Goal: Transaction & Acquisition: Purchase product/service

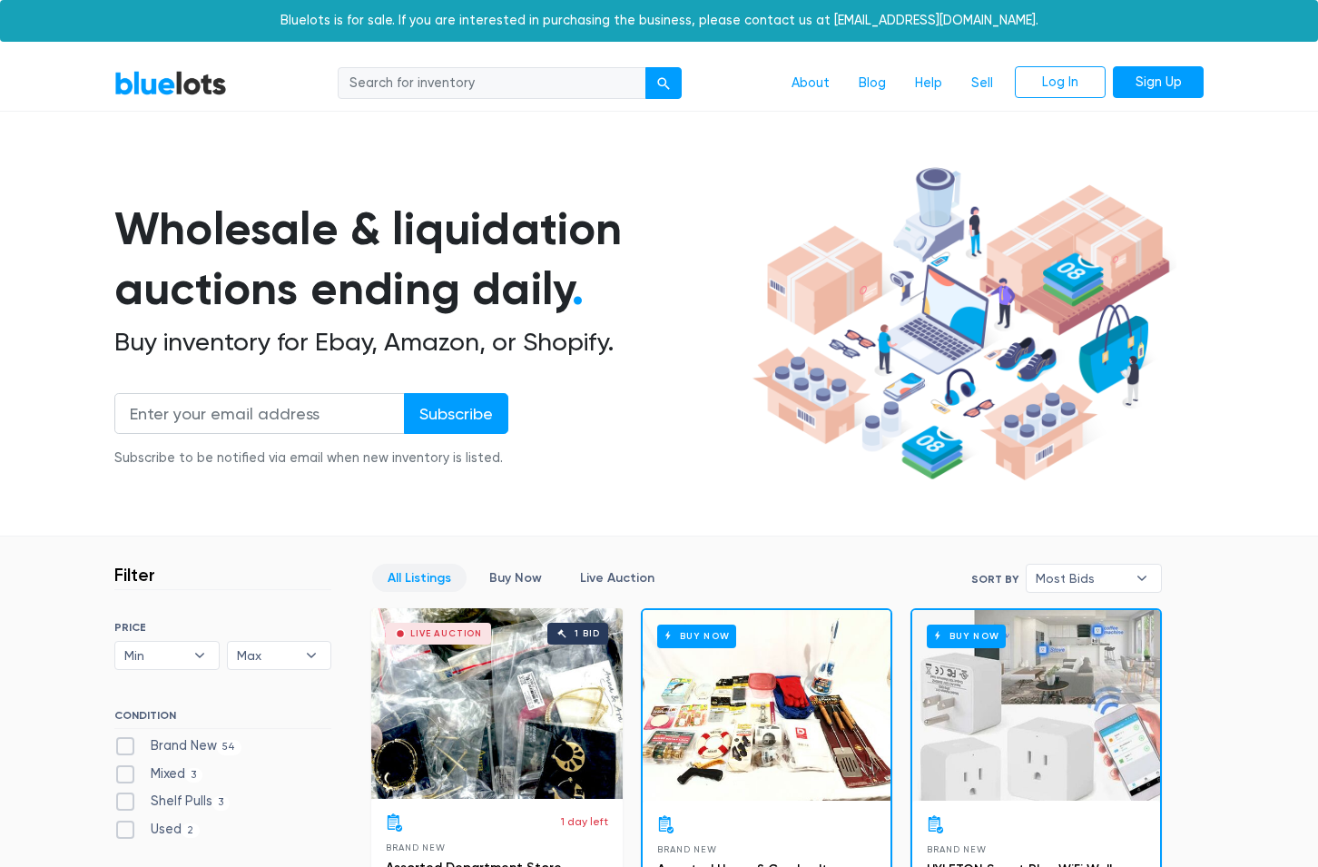
scroll to position [463, 0]
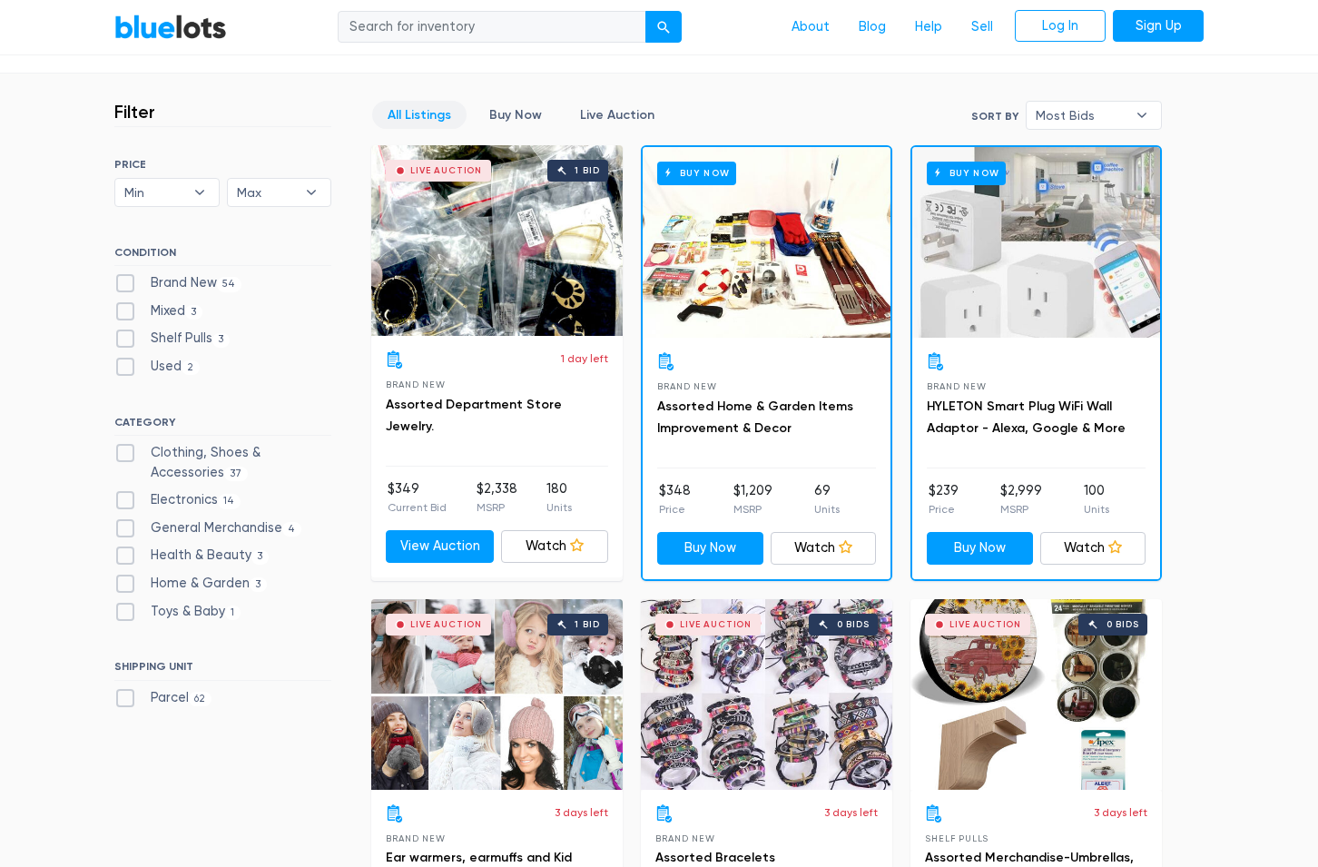
click at [117, 283] on label "Brand New 54" at bounding box center [177, 283] width 127 height 20
click at [117, 283] on New"] "Brand New 54" at bounding box center [120, 279] width 12 height 12
checkbox New"] "true"
click at [123, 342] on label "Shelf Pulls 3" at bounding box center [171, 339] width 115 height 20
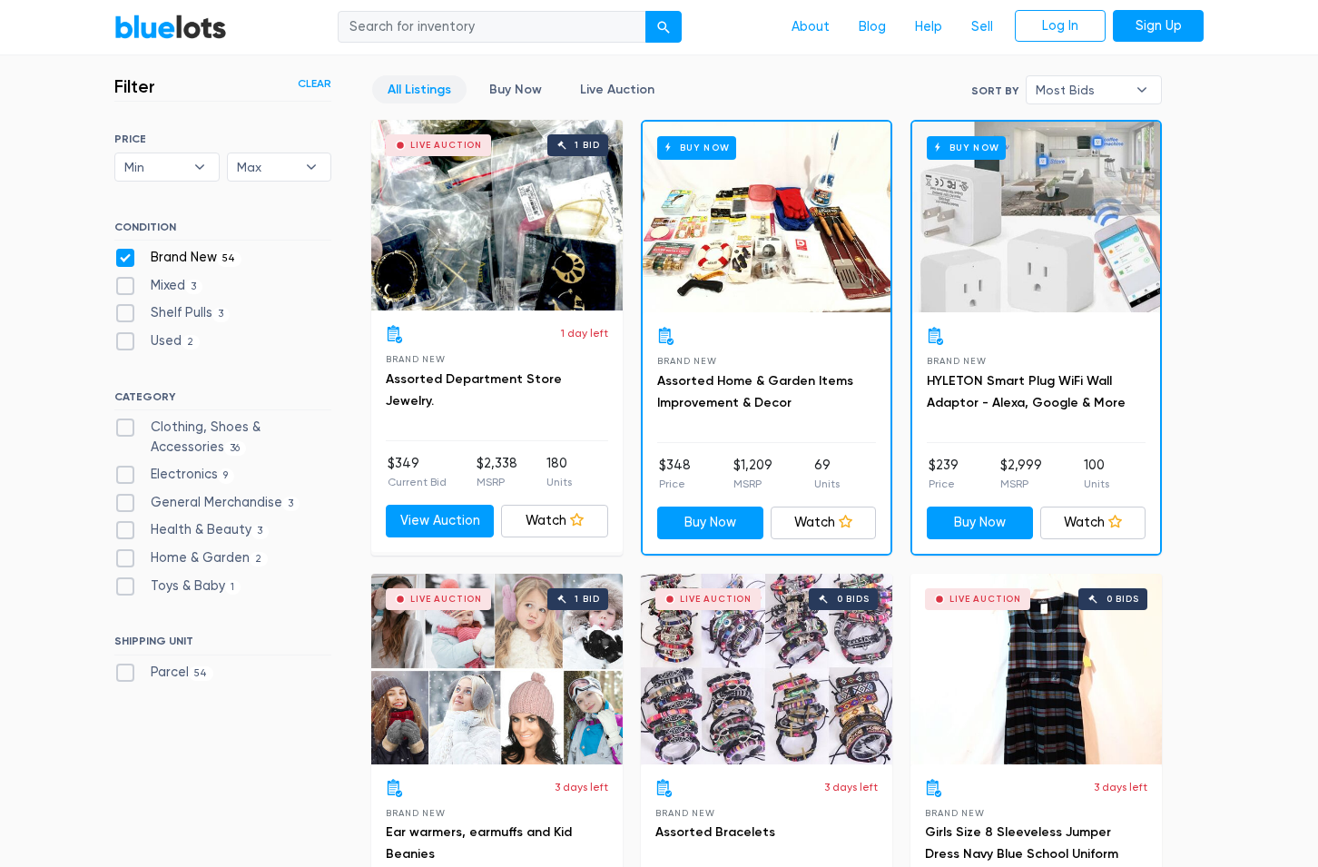
scroll to position [488, 0]
click at [130, 309] on label "Shelf Pulls 3" at bounding box center [171, 313] width 115 height 20
click at [126, 309] on Pulls"] "Shelf Pulls 3" at bounding box center [120, 309] width 12 height 12
checkbox Pulls"] "true"
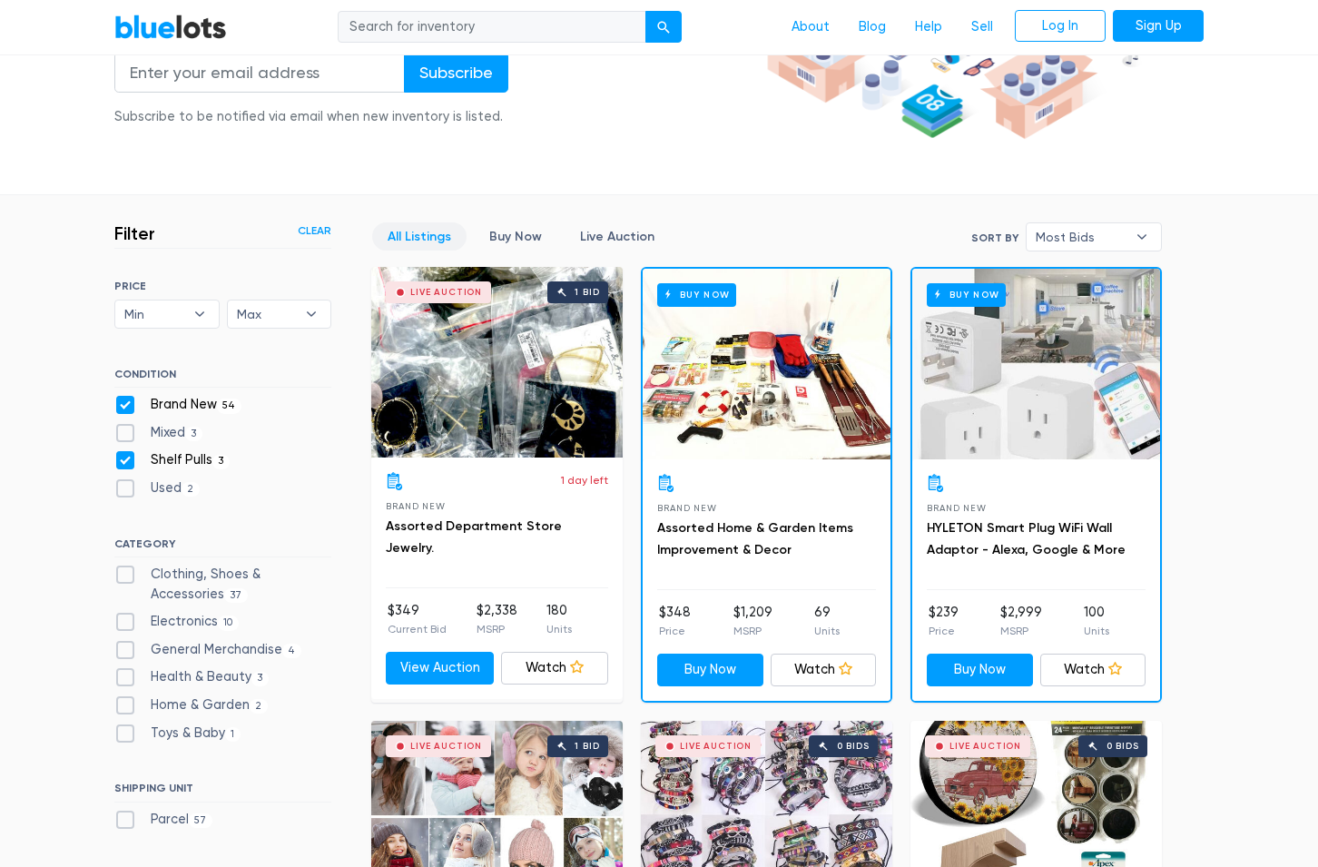
scroll to position [303, 0]
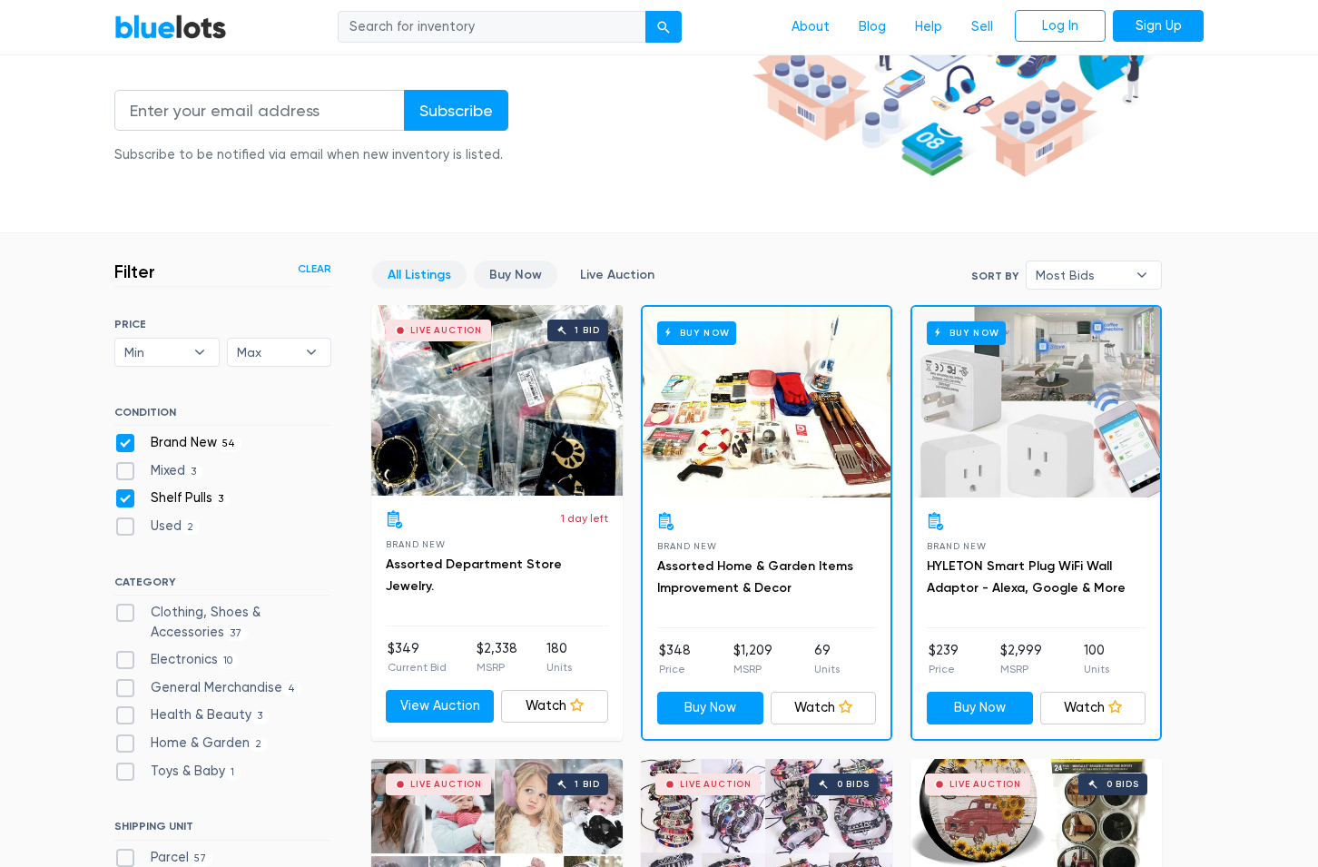
click at [495, 279] on link "Buy Now" at bounding box center [516, 275] width 84 height 28
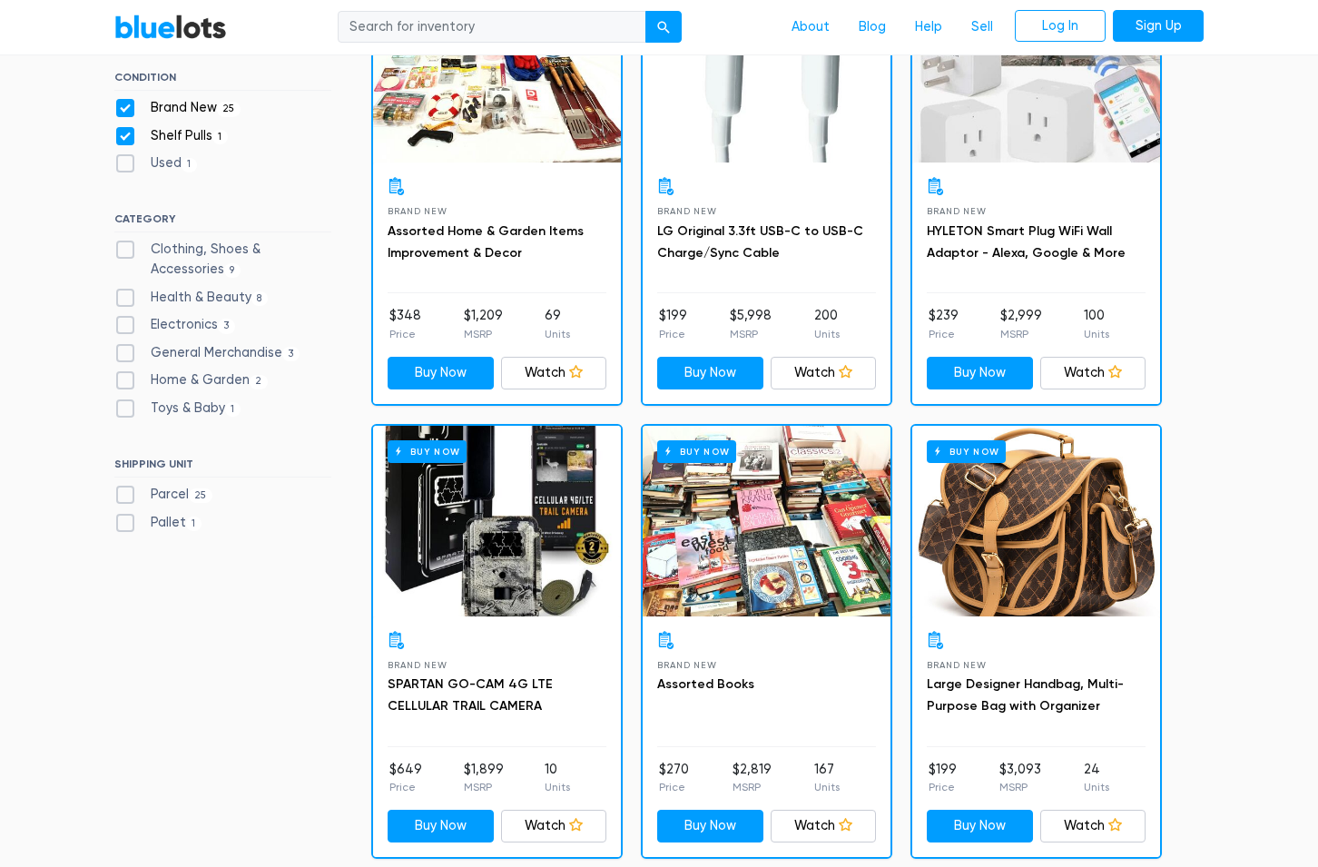
scroll to position [648, 0]
